Goal: Information Seeking & Learning: Learn about a topic

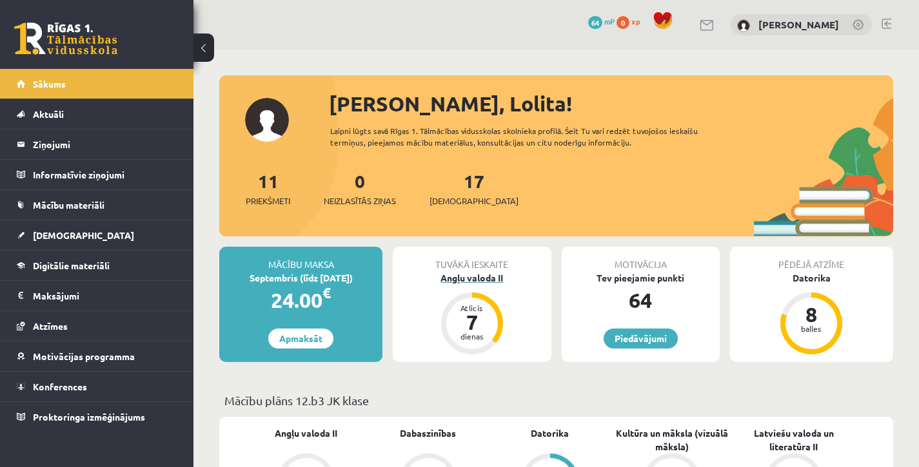
click at [481, 271] on div "Angļu valoda II" at bounding box center [472, 278] width 158 height 14
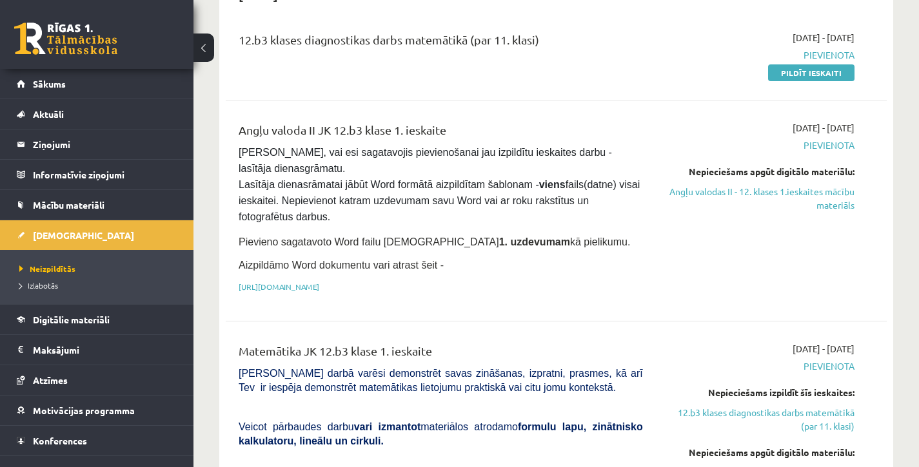
scroll to position [154, 0]
click at [319, 282] on link "[URL][DOMAIN_NAME]" at bounding box center [279, 286] width 81 height 10
click at [795, 189] on link "Angļu valodas II - 12. klases 1.ieskaites mācību materiāls" at bounding box center [758, 197] width 192 height 27
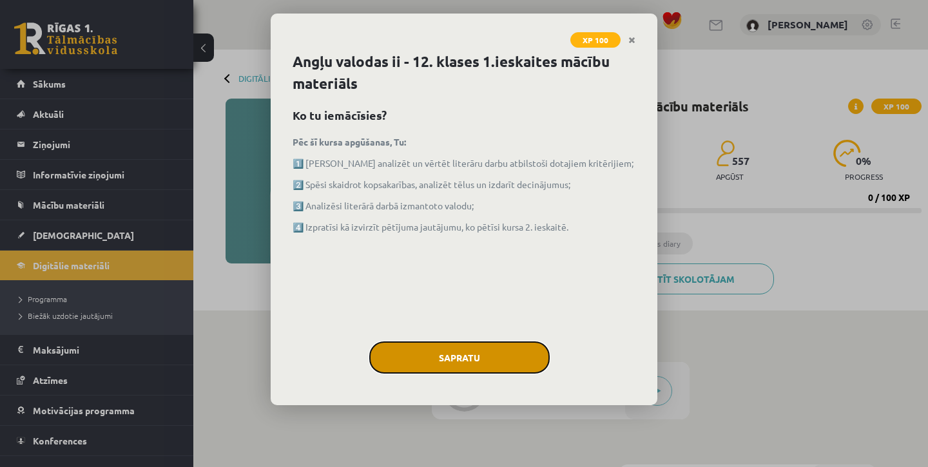
click at [482, 356] on button "Sapratu" at bounding box center [459, 358] width 180 height 32
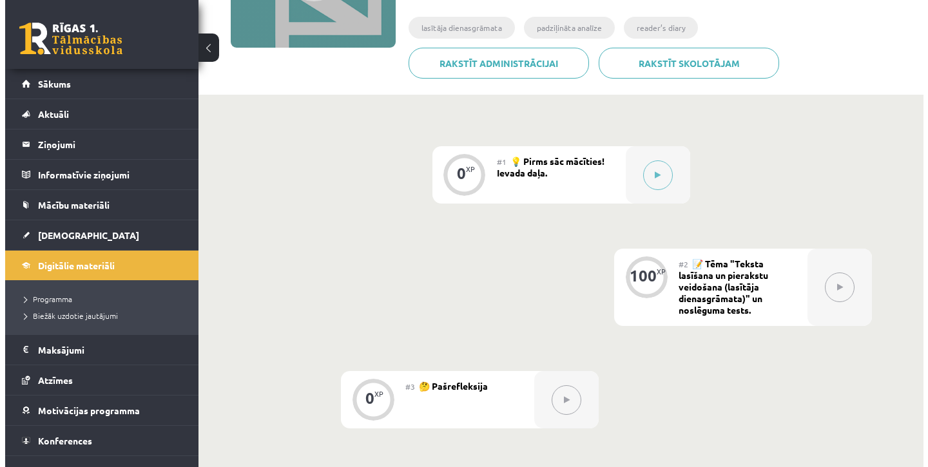
scroll to position [228, 0]
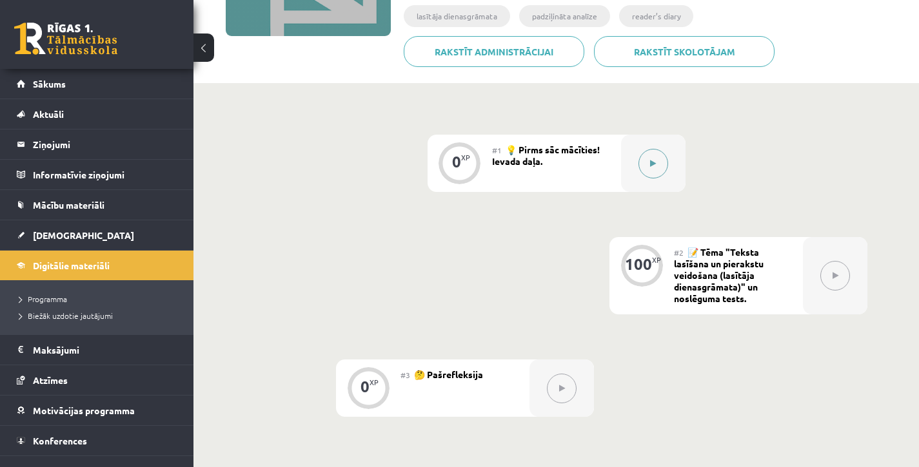
click at [663, 166] on button at bounding box center [653, 164] width 30 height 30
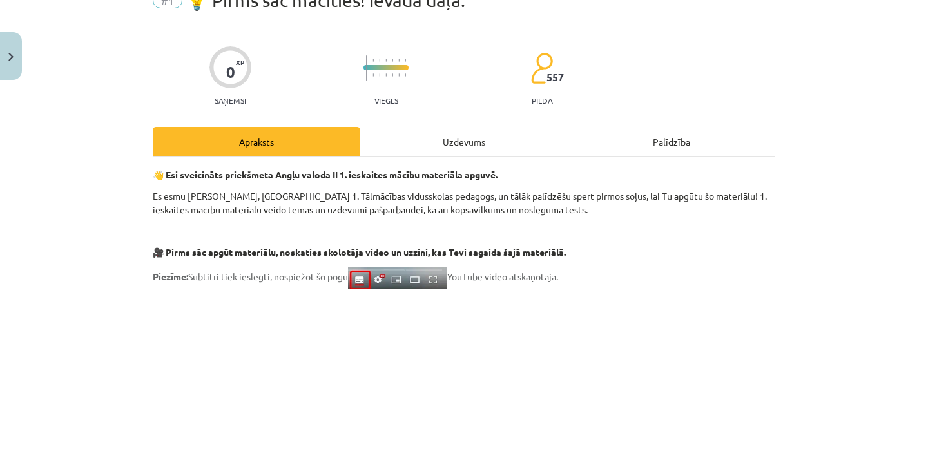
scroll to position [87, 0]
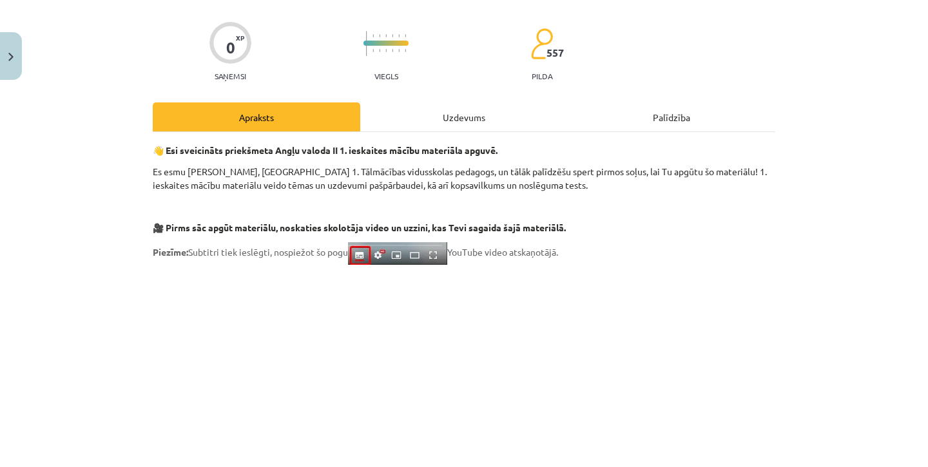
click at [462, 115] on div "Uzdevums" at bounding box center [464, 116] width 208 height 29
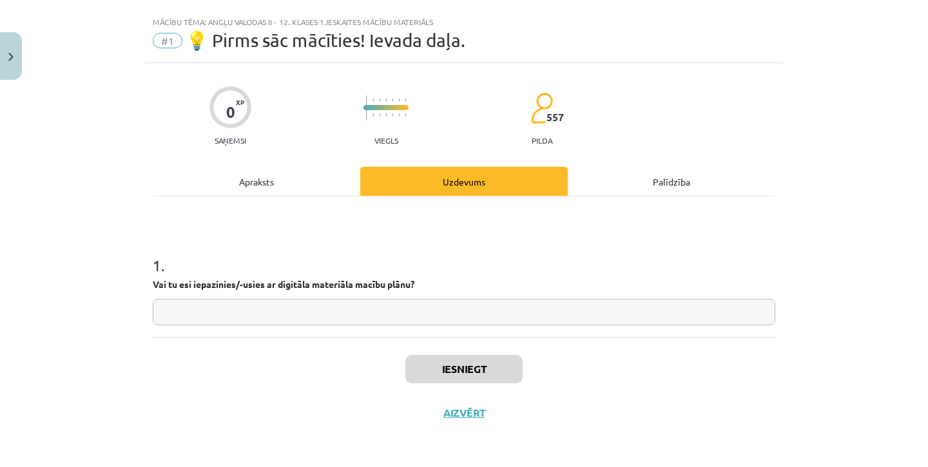
click at [656, 182] on div "Palīdzība" at bounding box center [672, 181] width 208 height 29
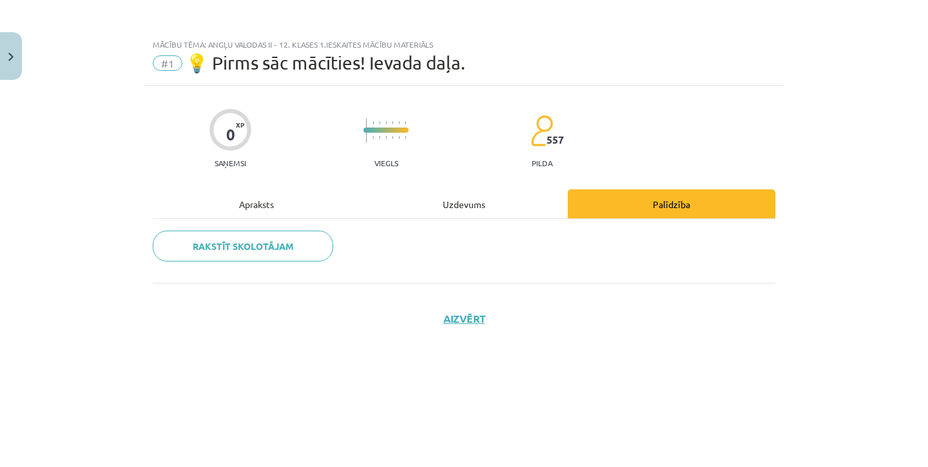
click at [260, 201] on div "Apraksts" at bounding box center [257, 204] width 208 height 29
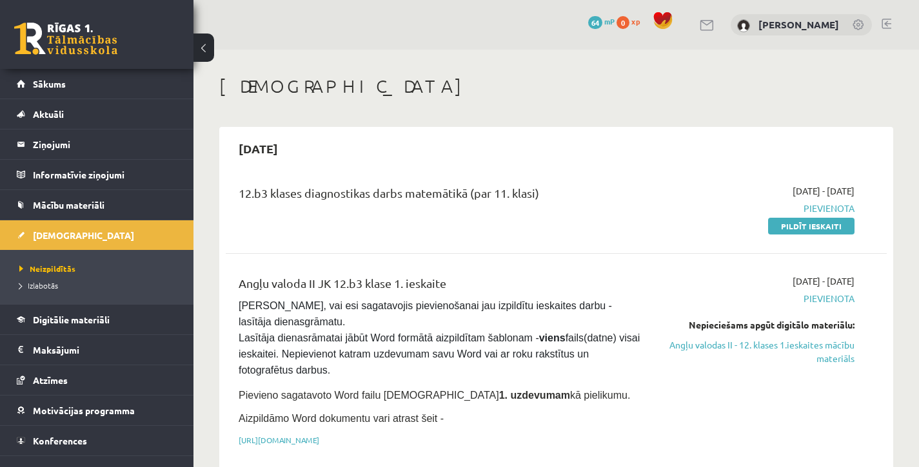
scroll to position [146, 0]
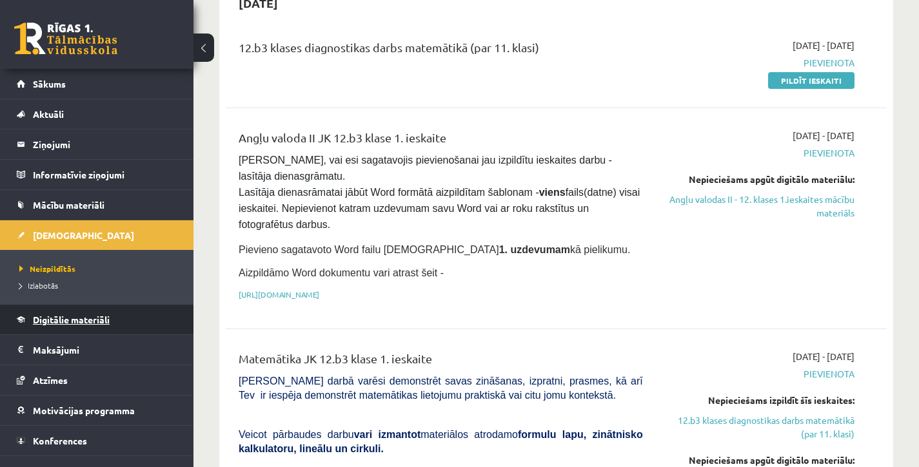
click at [63, 322] on span "Digitālie materiāli" at bounding box center [71, 320] width 77 height 12
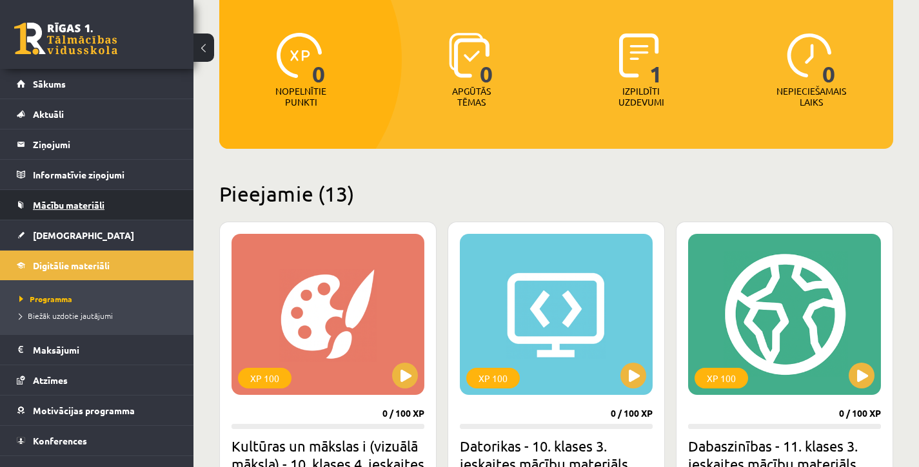
click at [72, 208] on span "Mācību materiāli" at bounding box center [69, 205] width 72 height 12
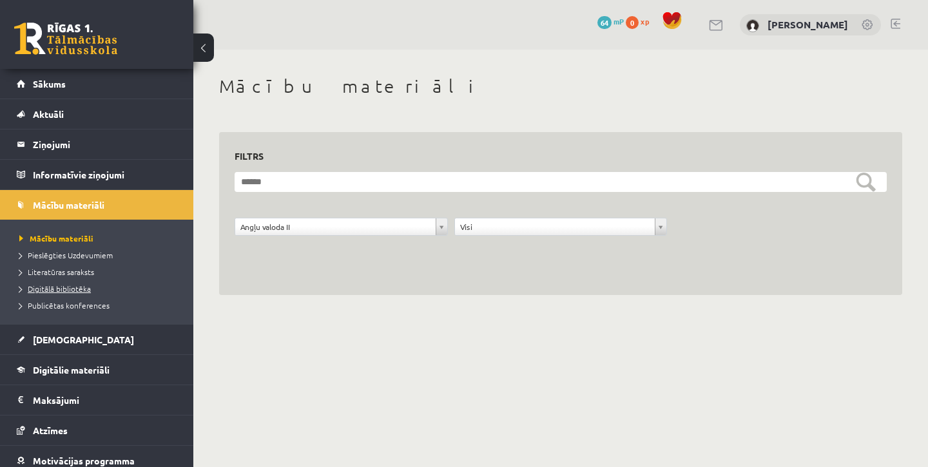
click at [79, 291] on span "Digitālā bibliotēka" at bounding box center [55, 289] width 72 height 10
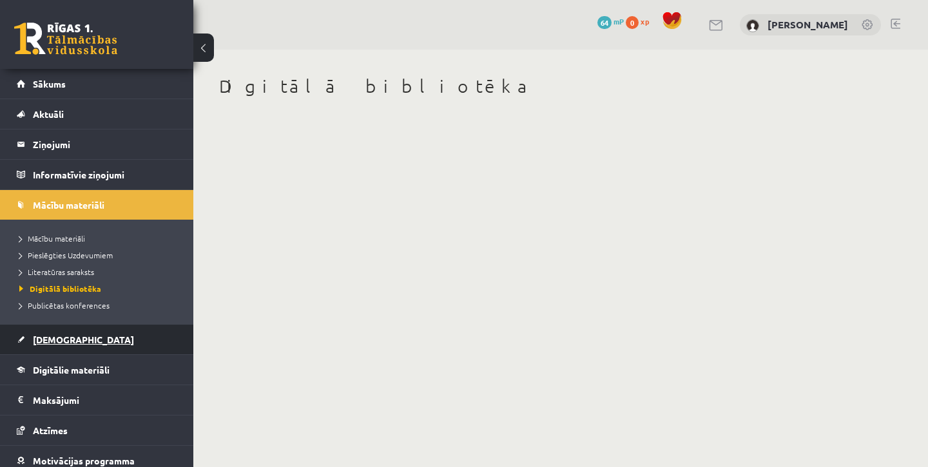
click at [70, 340] on span "[DEMOGRAPHIC_DATA]" at bounding box center [83, 340] width 101 height 12
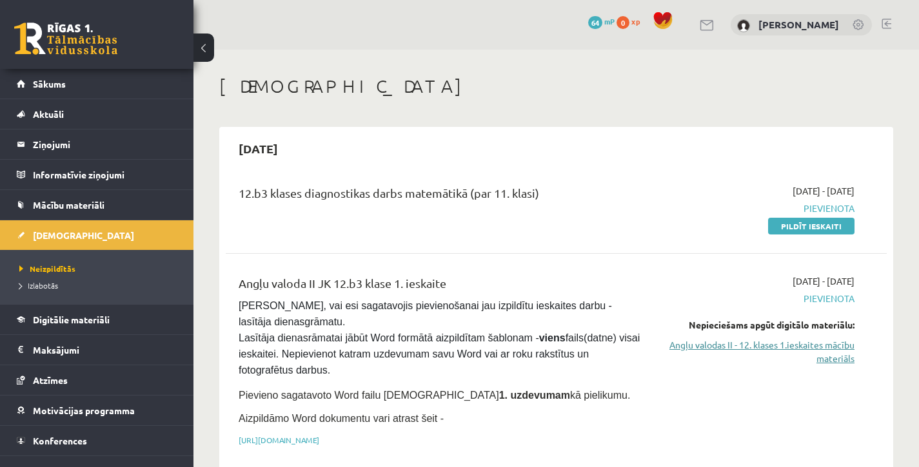
click at [740, 346] on link "Angļu valodas II - 12. klases 1.ieskaites mācību materiāls" at bounding box center [758, 351] width 192 height 27
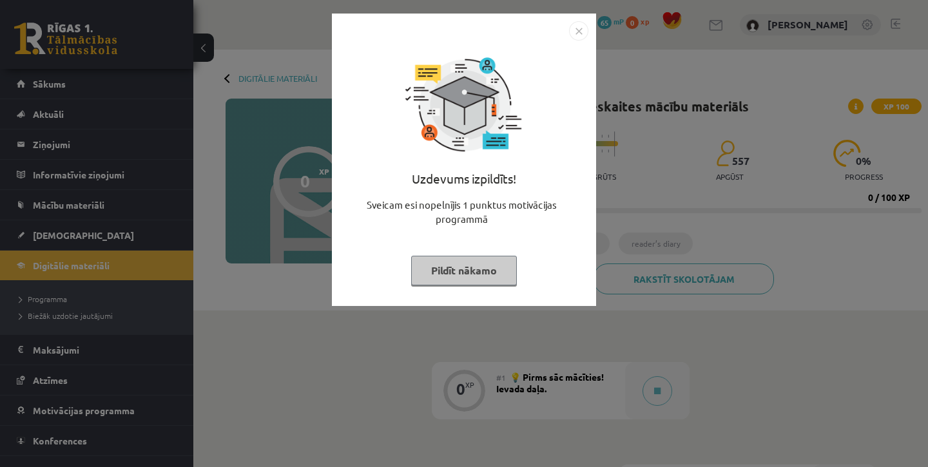
click at [497, 267] on button "Pildīt nākamo" at bounding box center [464, 271] width 106 height 30
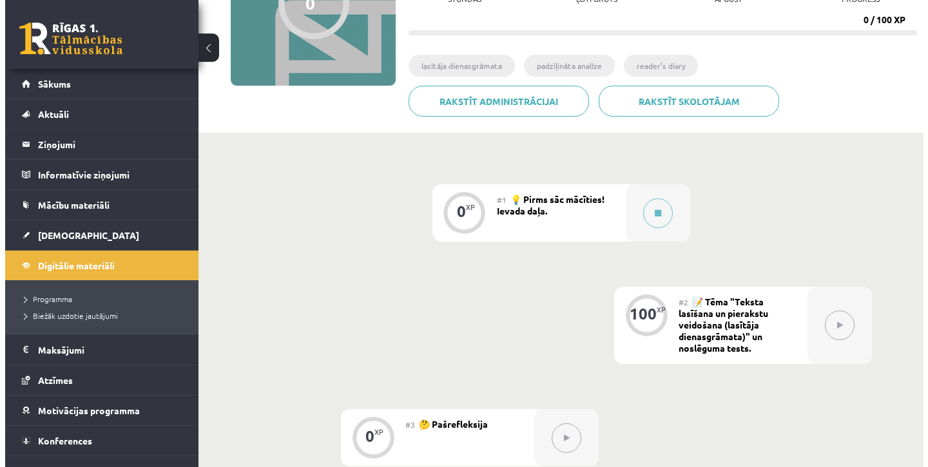
scroll to position [180, 0]
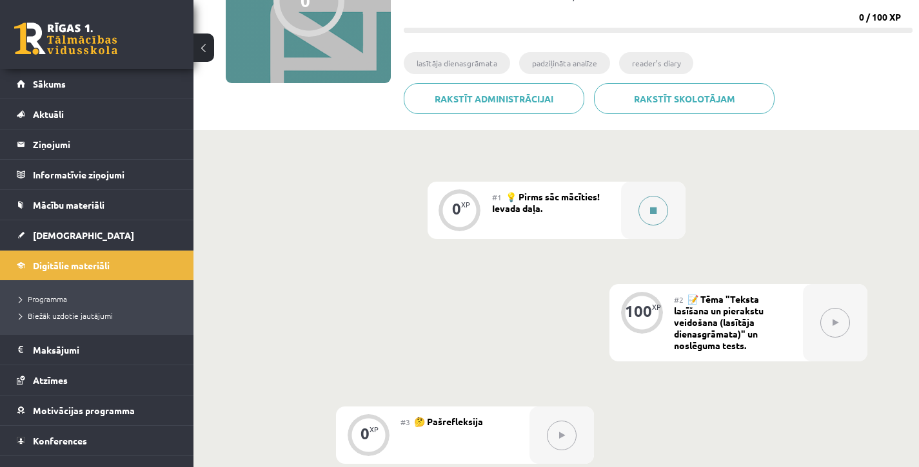
click at [645, 217] on button at bounding box center [653, 211] width 30 height 30
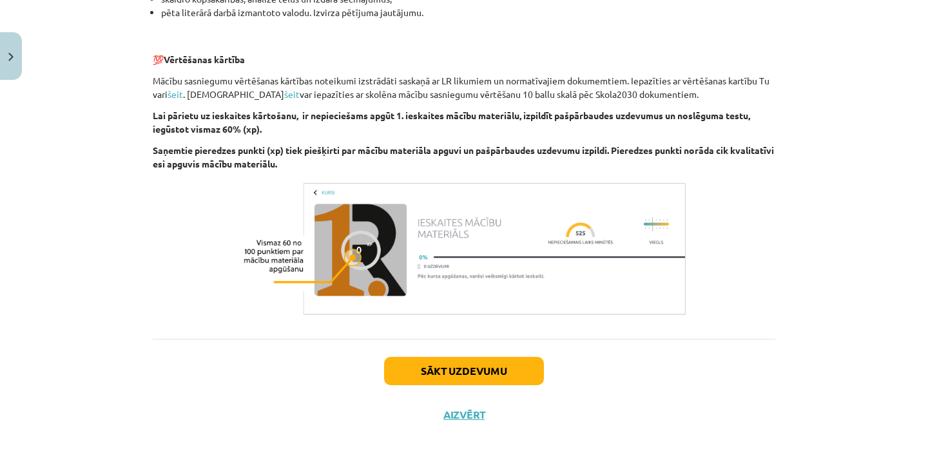
scroll to position [885, 0]
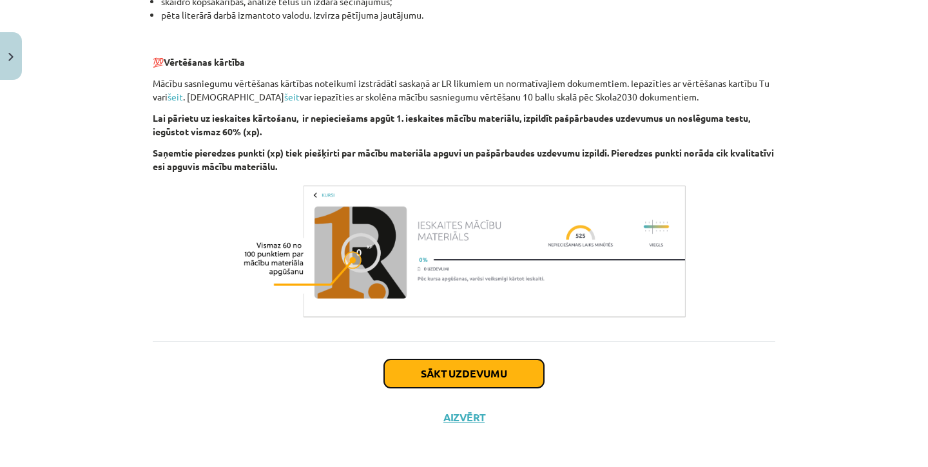
click at [512, 362] on button "Sākt uzdevumu" at bounding box center [464, 374] width 160 height 28
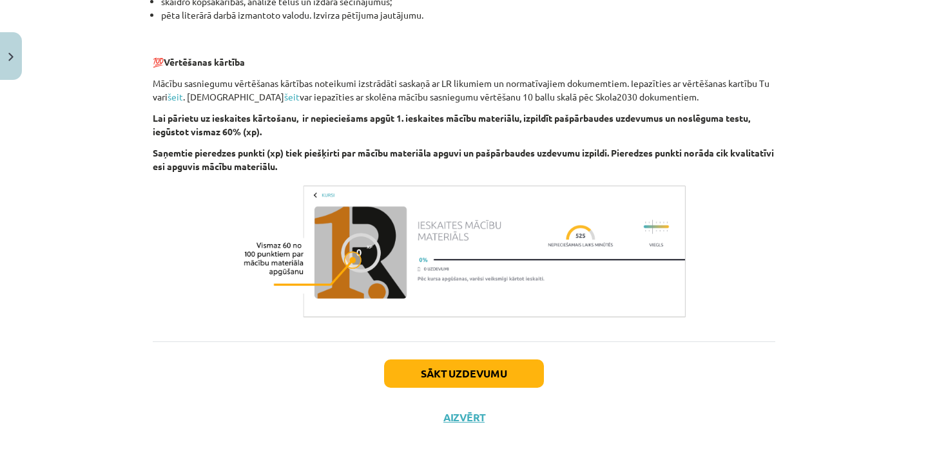
scroll to position [23, 0]
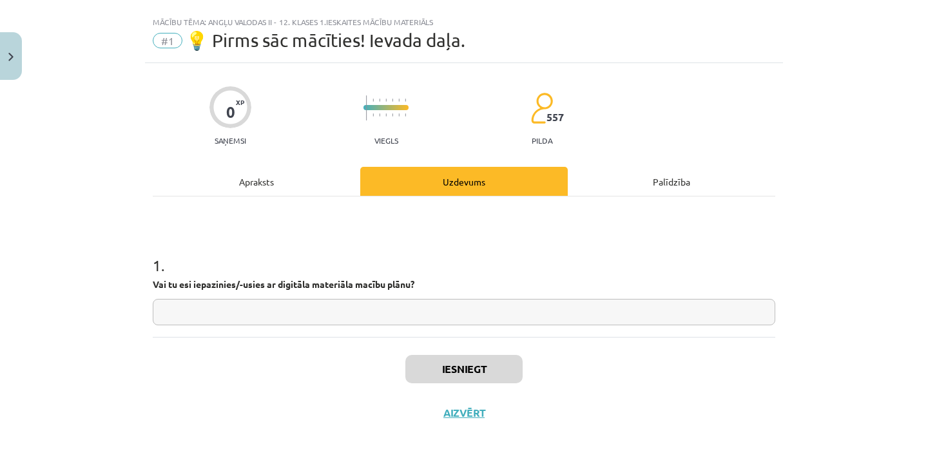
click at [414, 302] on input "text" at bounding box center [464, 312] width 623 height 26
click at [170, 309] on input "**********" at bounding box center [464, 312] width 623 height 26
click at [298, 313] on input "**********" at bounding box center [464, 312] width 623 height 26
type input "**********"
click at [429, 367] on button "Iesniegt" at bounding box center [463, 369] width 117 height 28
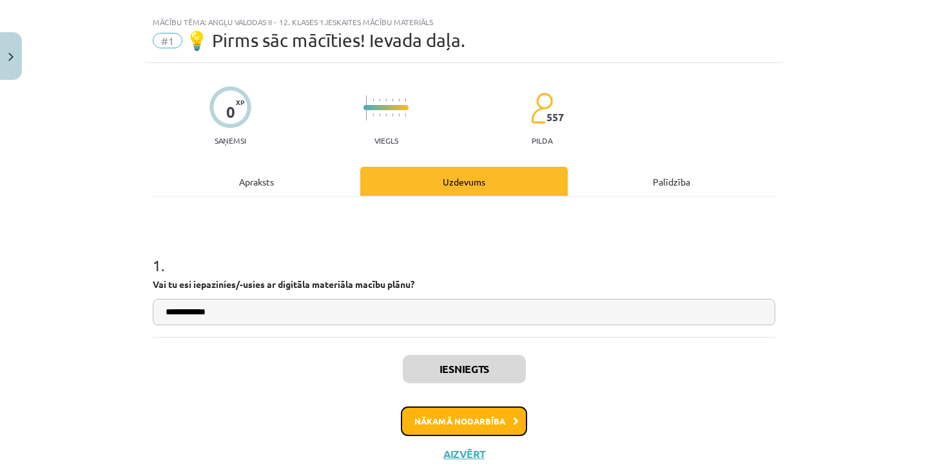
click at [505, 419] on button "Nākamā nodarbība" at bounding box center [464, 422] width 126 height 30
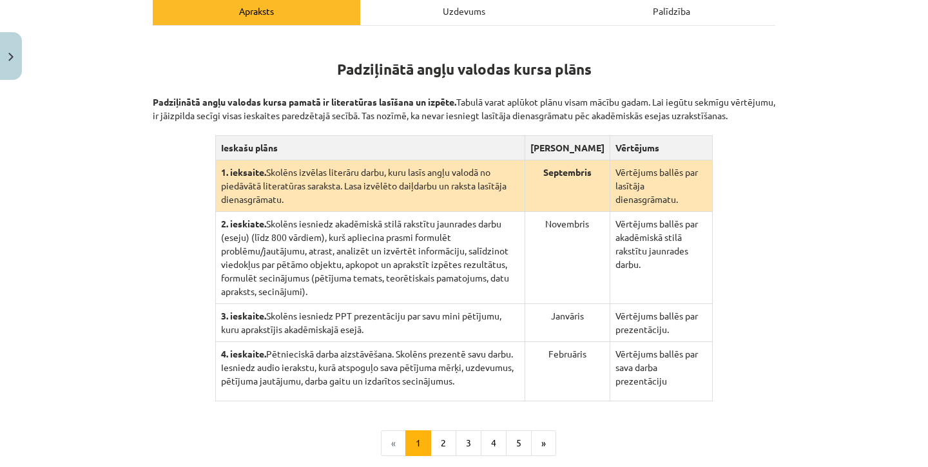
scroll to position [217, 0]
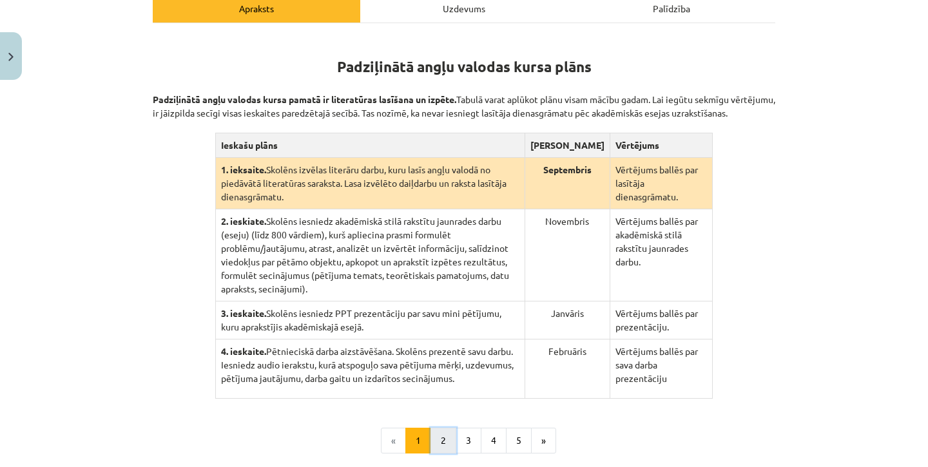
click at [442, 428] on button "2" at bounding box center [444, 441] width 26 height 26
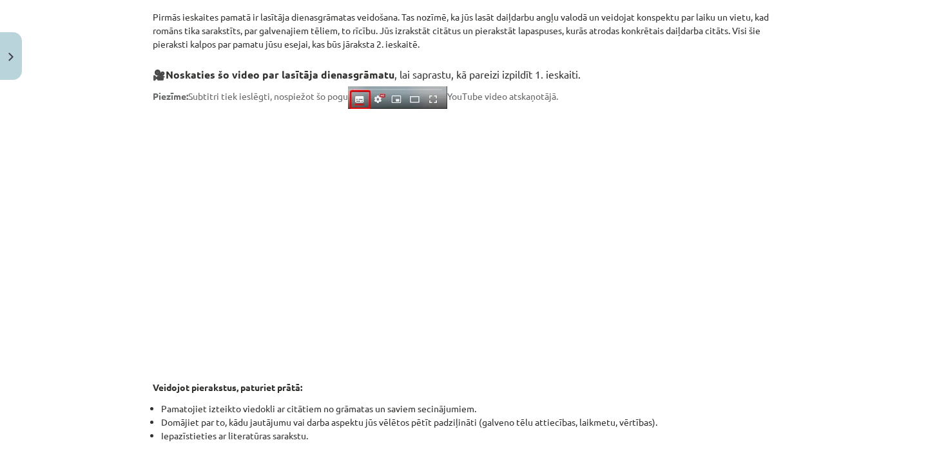
scroll to position [316, 0]
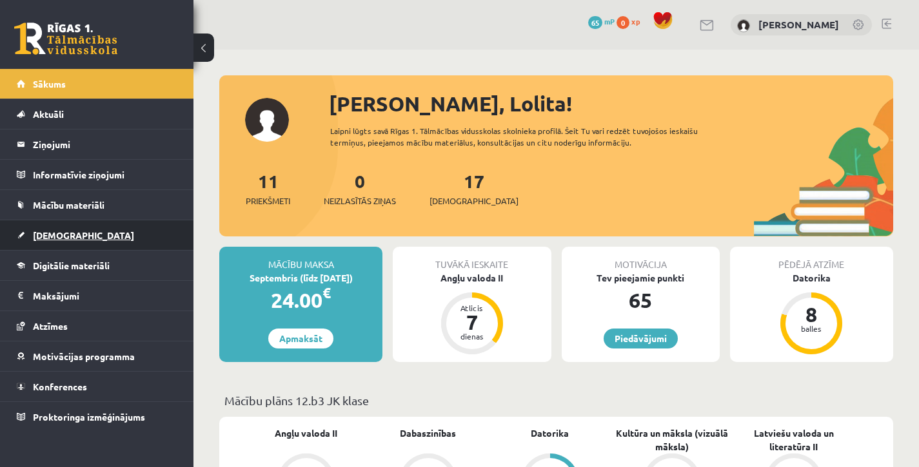
click at [59, 239] on span "[DEMOGRAPHIC_DATA]" at bounding box center [83, 235] width 101 height 12
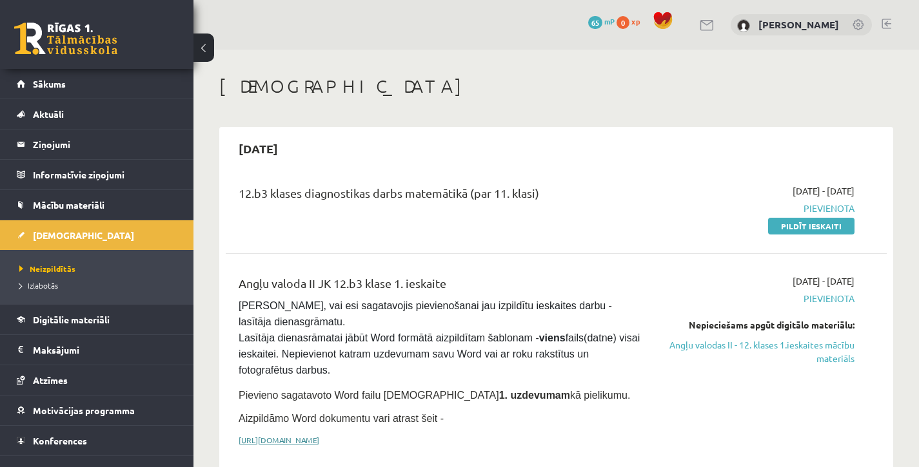
click at [319, 435] on link "[URL][DOMAIN_NAME]" at bounding box center [279, 440] width 81 height 10
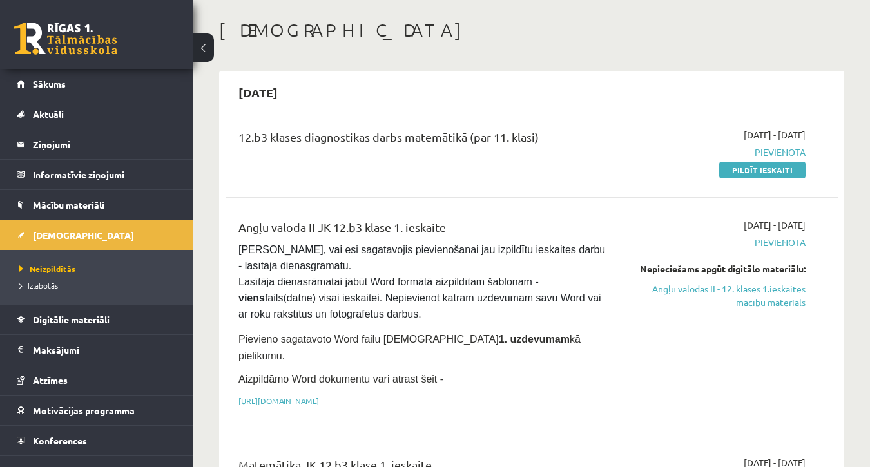
scroll to position [57, 0]
